Goal: Task Accomplishment & Management: Manage account settings

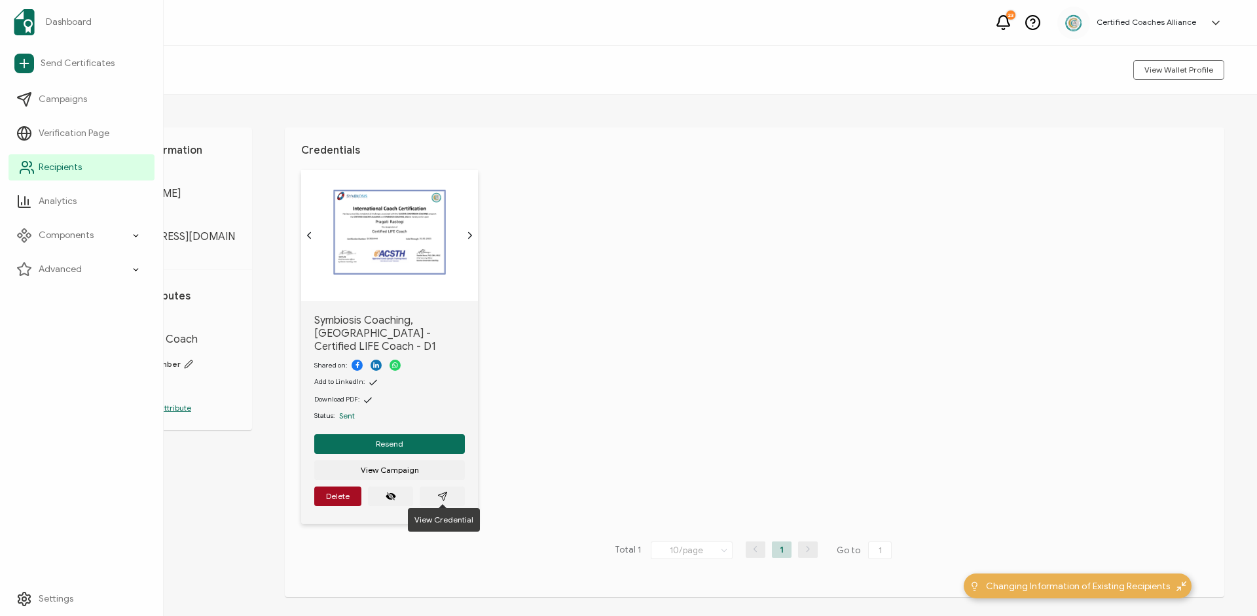
click at [49, 169] on span "Recipients" at bounding box center [60, 167] width 43 height 13
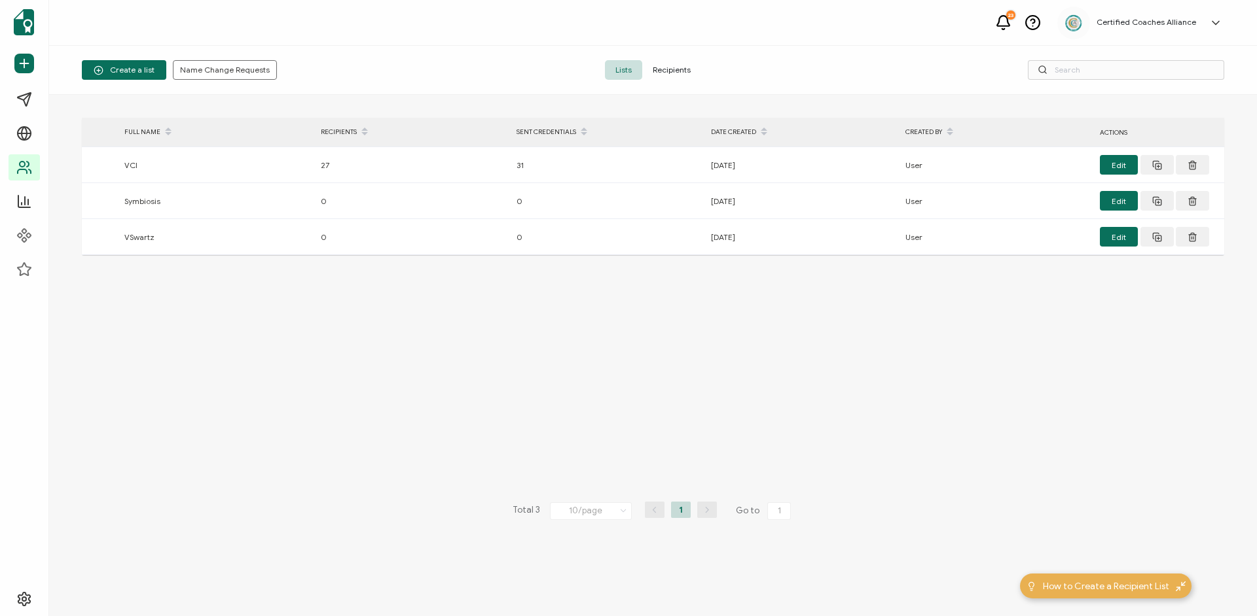
click at [694, 73] on span "Recipients" at bounding box center [671, 70] width 59 height 20
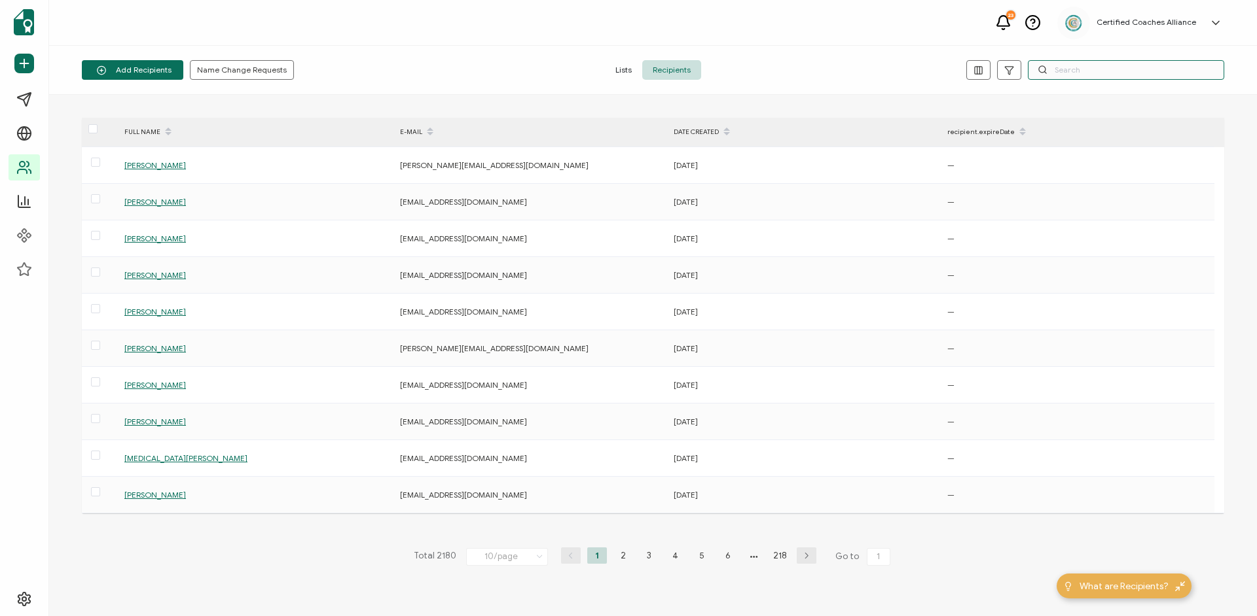
click at [1081, 69] on input "text" at bounding box center [1125, 70] width 196 height 20
paste input "[EMAIL_ADDRESS][DOMAIN_NAME]"
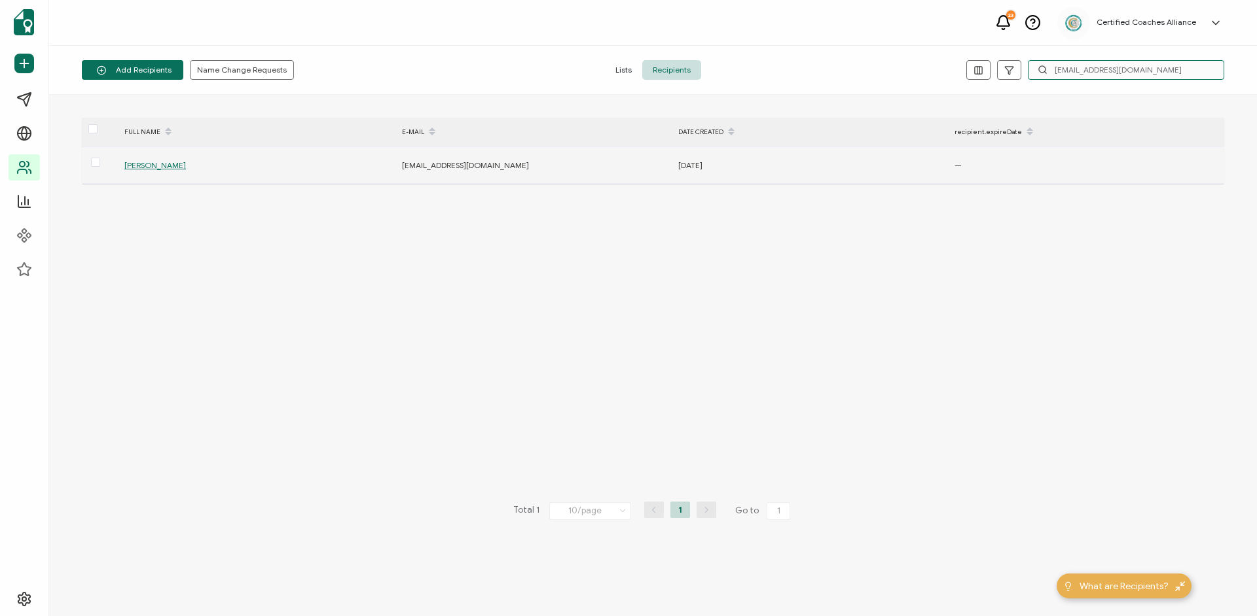
type input "[EMAIL_ADDRESS][DOMAIN_NAME]"
click at [144, 162] on span "[PERSON_NAME]" at bounding box center [155, 165] width 62 height 10
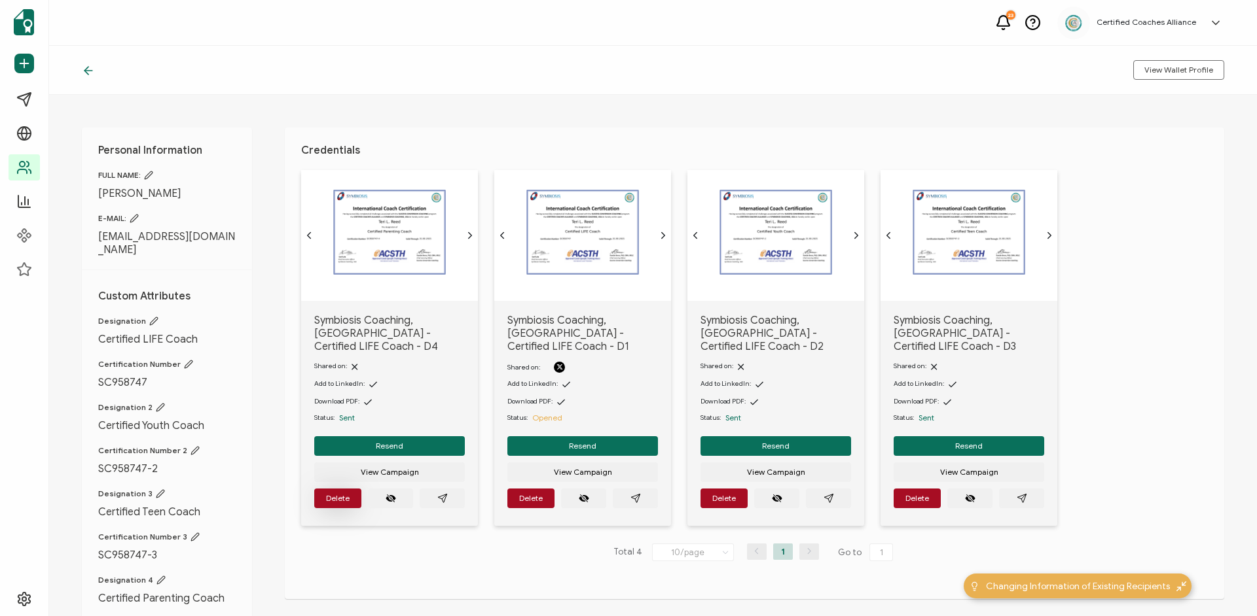
click at [332, 495] on span "Delete" at bounding box center [338, 499] width 24 height 8
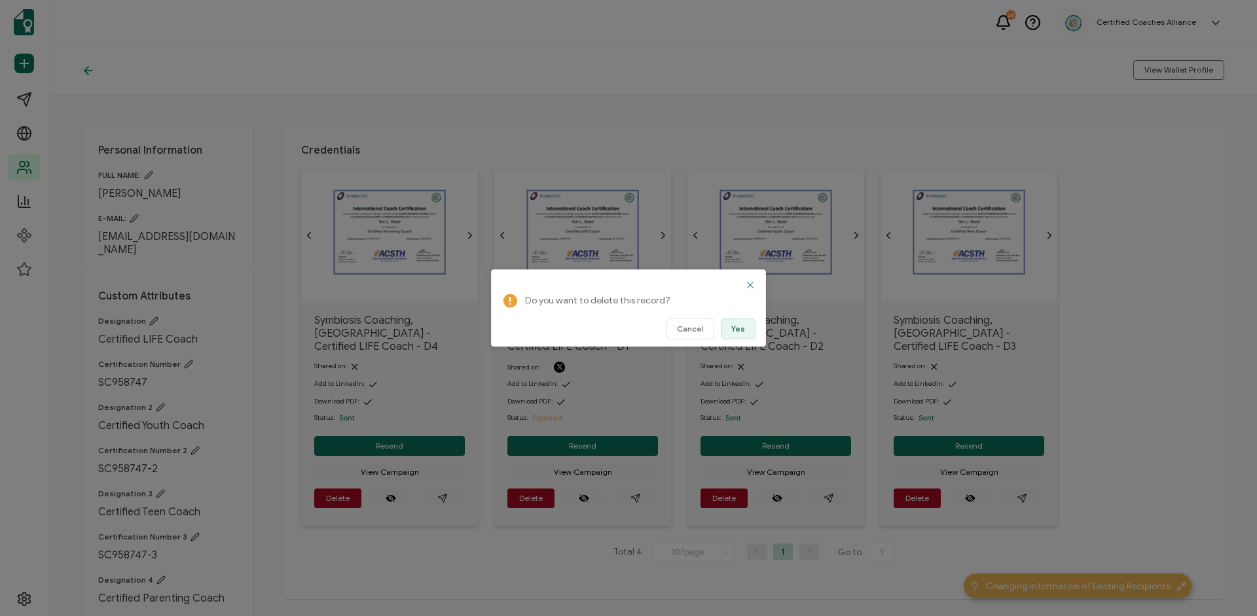
click at [732, 330] on span "Yes" at bounding box center [738, 329] width 14 height 8
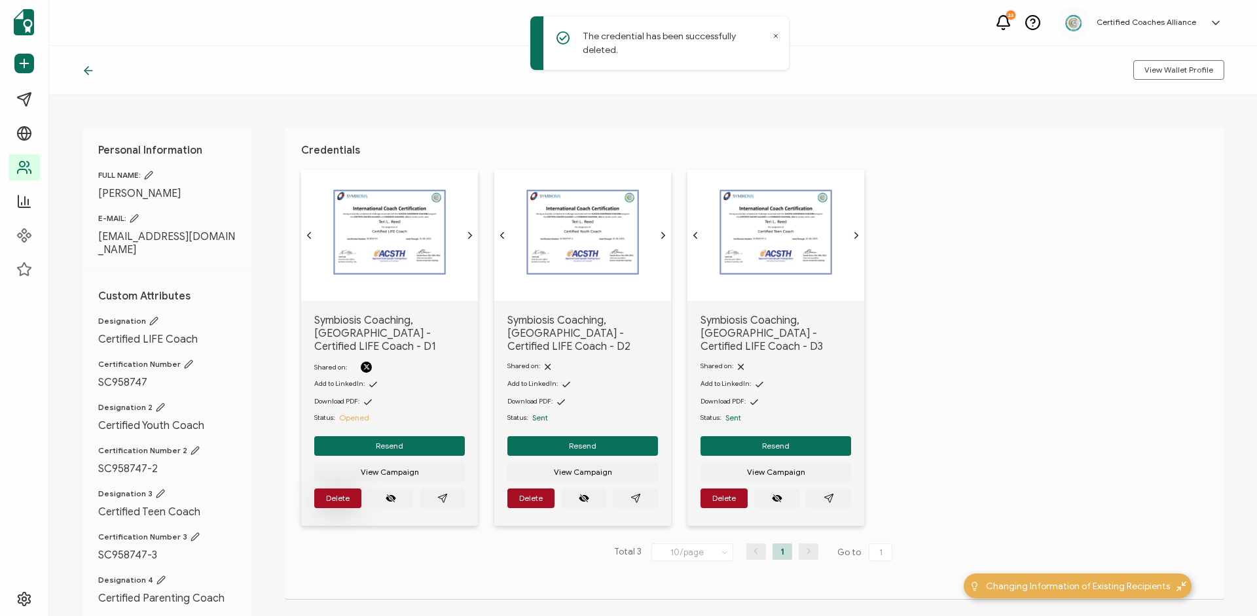
click at [338, 489] on button "Delete" at bounding box center [337, 499] width 47 height 20
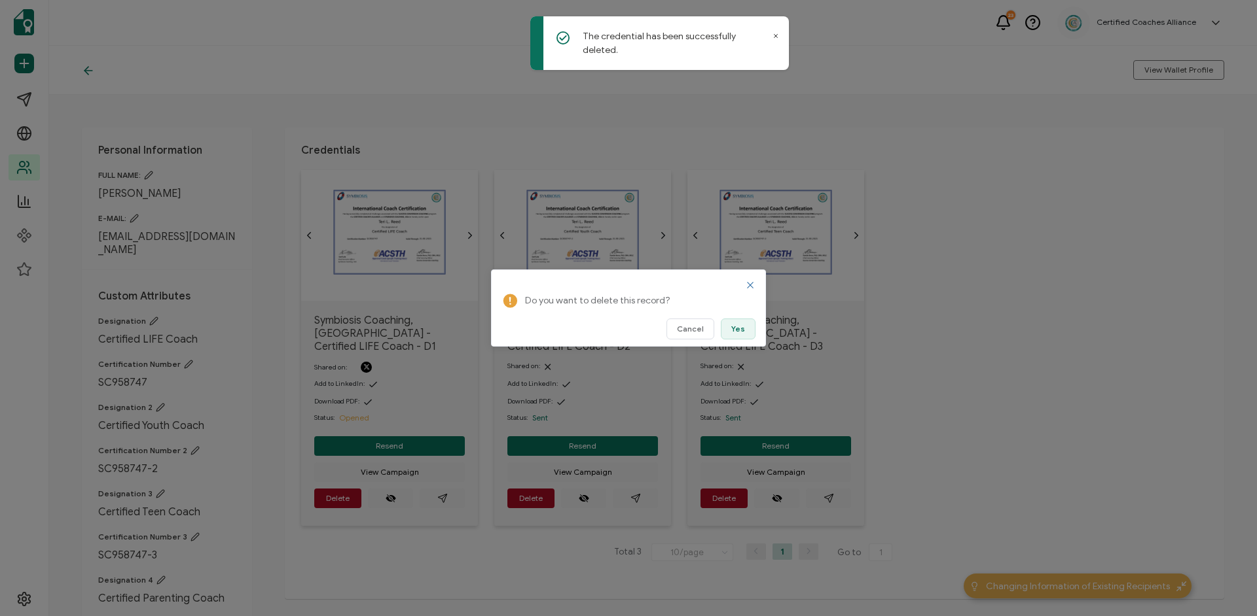
click at [731, 332] on button "Yes" at bounding box center [738, 329] width 35 height 21
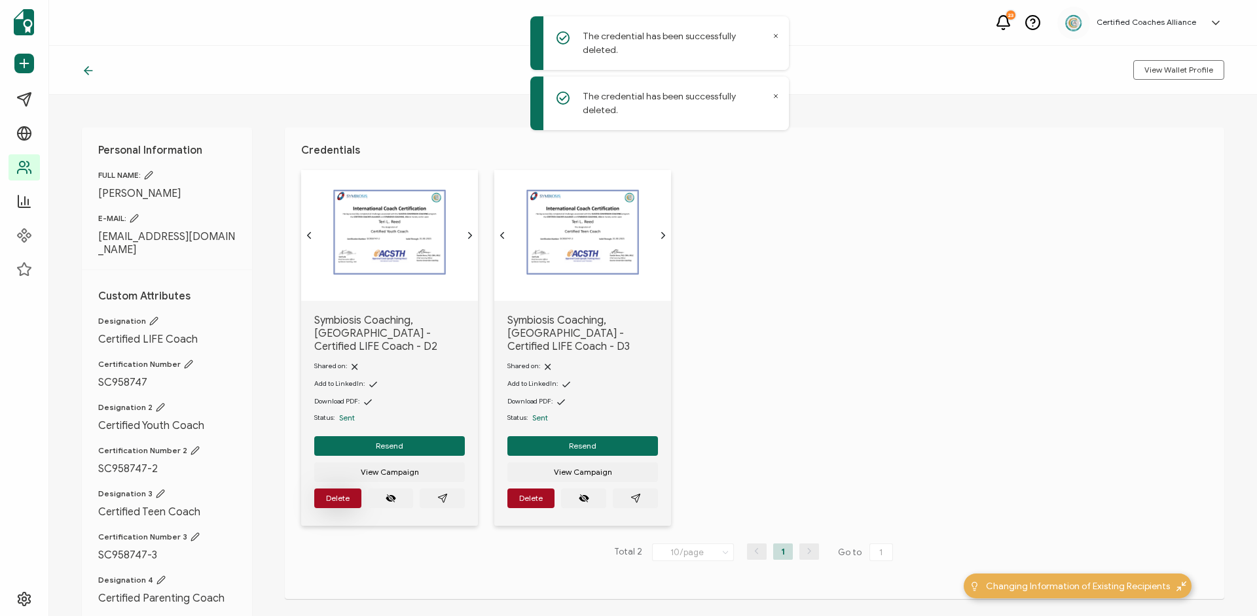
click at [353, 492] on button "Delete" at bounding box center [337, 499] width 47 height 20
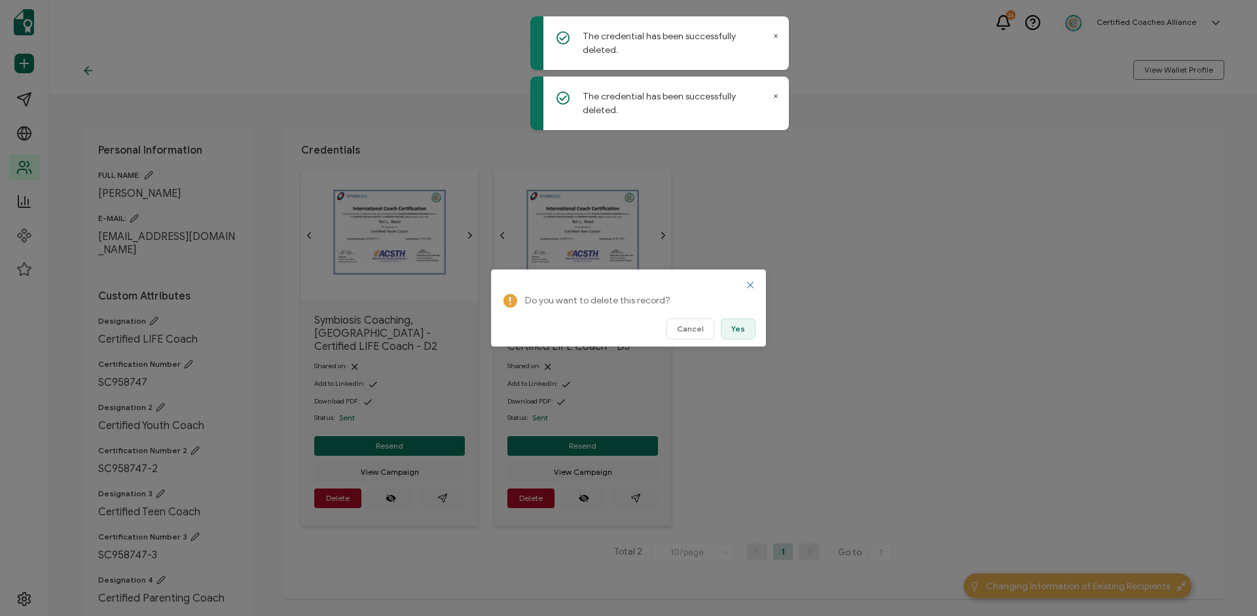
click at [746, 325] on button "Yes" at bounding box center [738, 329] width 35 height 21
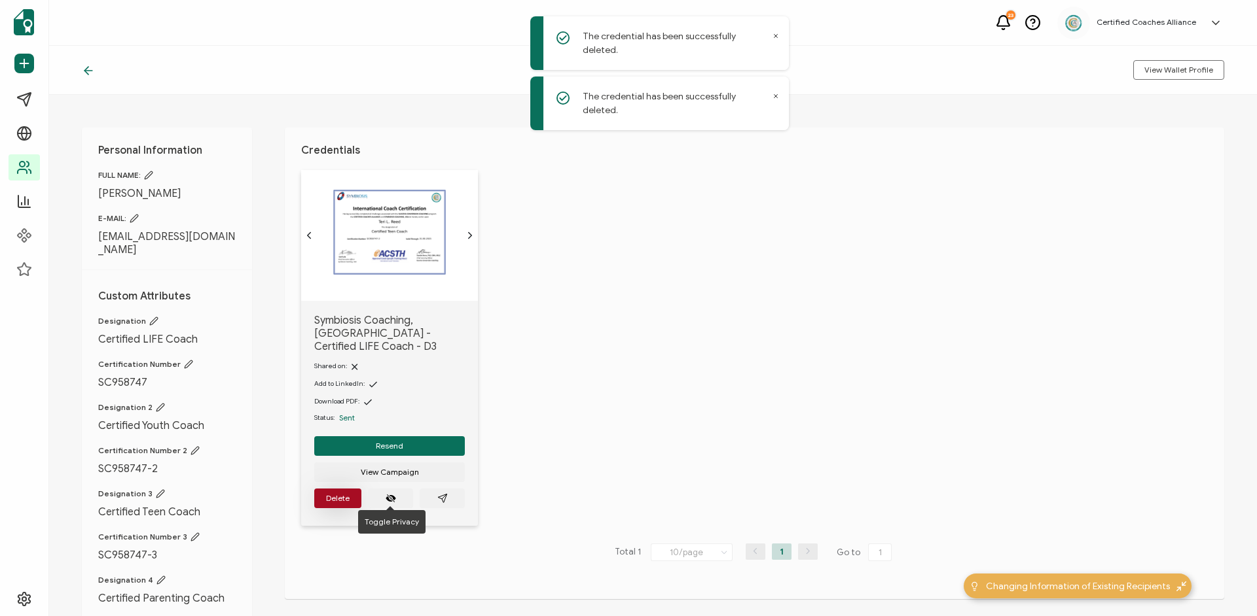
click at [350, 491] on button "Delete" at bounding box center [337, 499] width 47 height 20
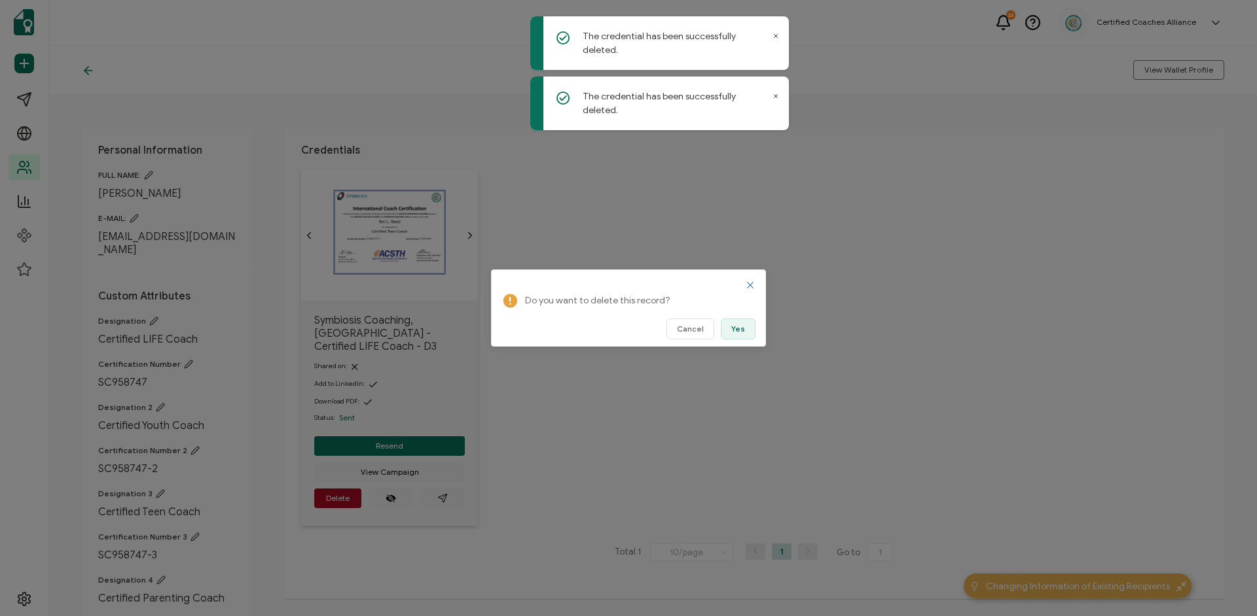
click at [748, 327] on button "Yes" at bounding box center [738, 329] width 35 height 21
